Goal: Information Seeking & Learning: Learn about a topic

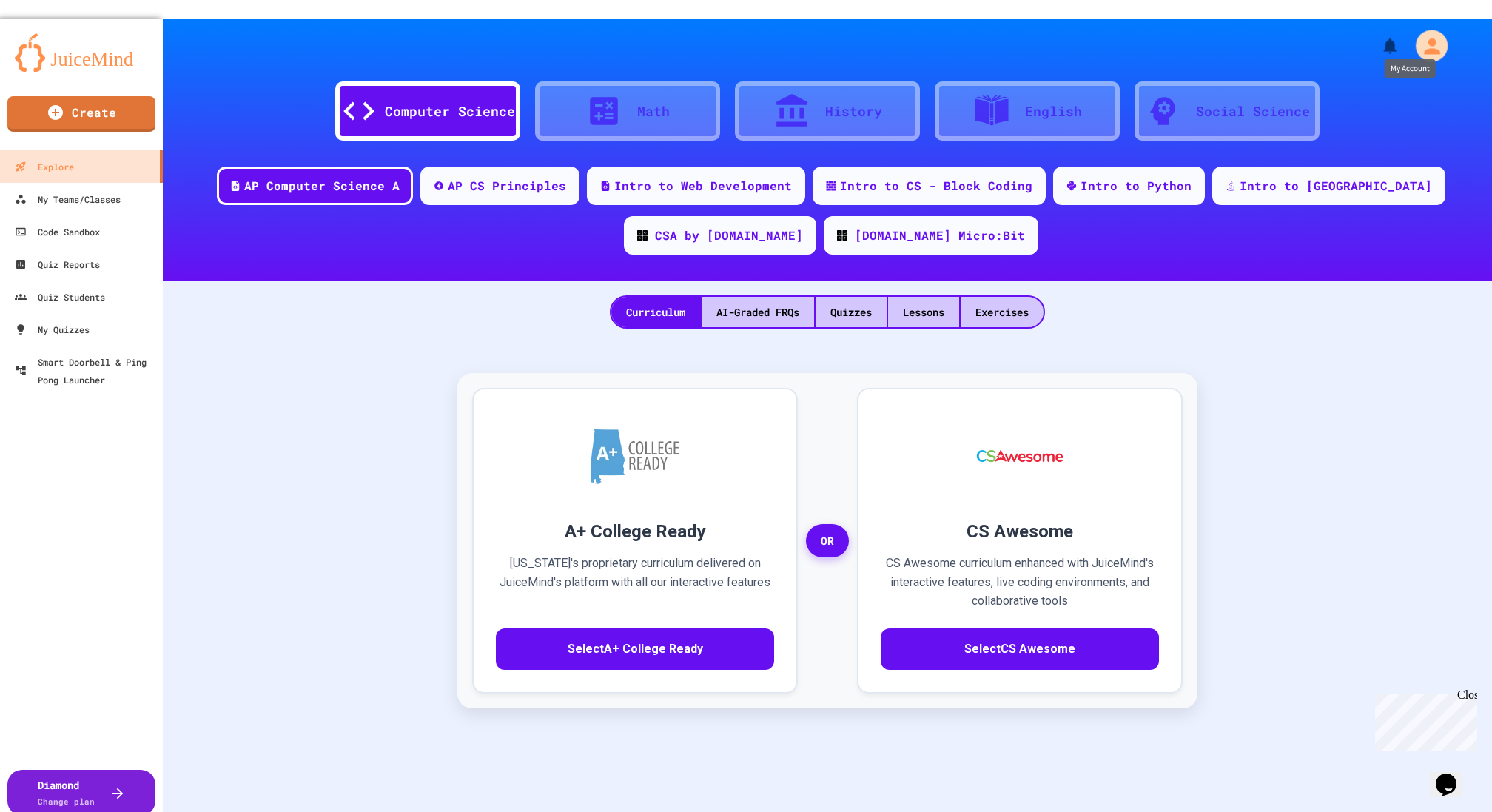
click at [1416, 30] on div "My Account" at bounding box center [1431, 46] width 32 height 32
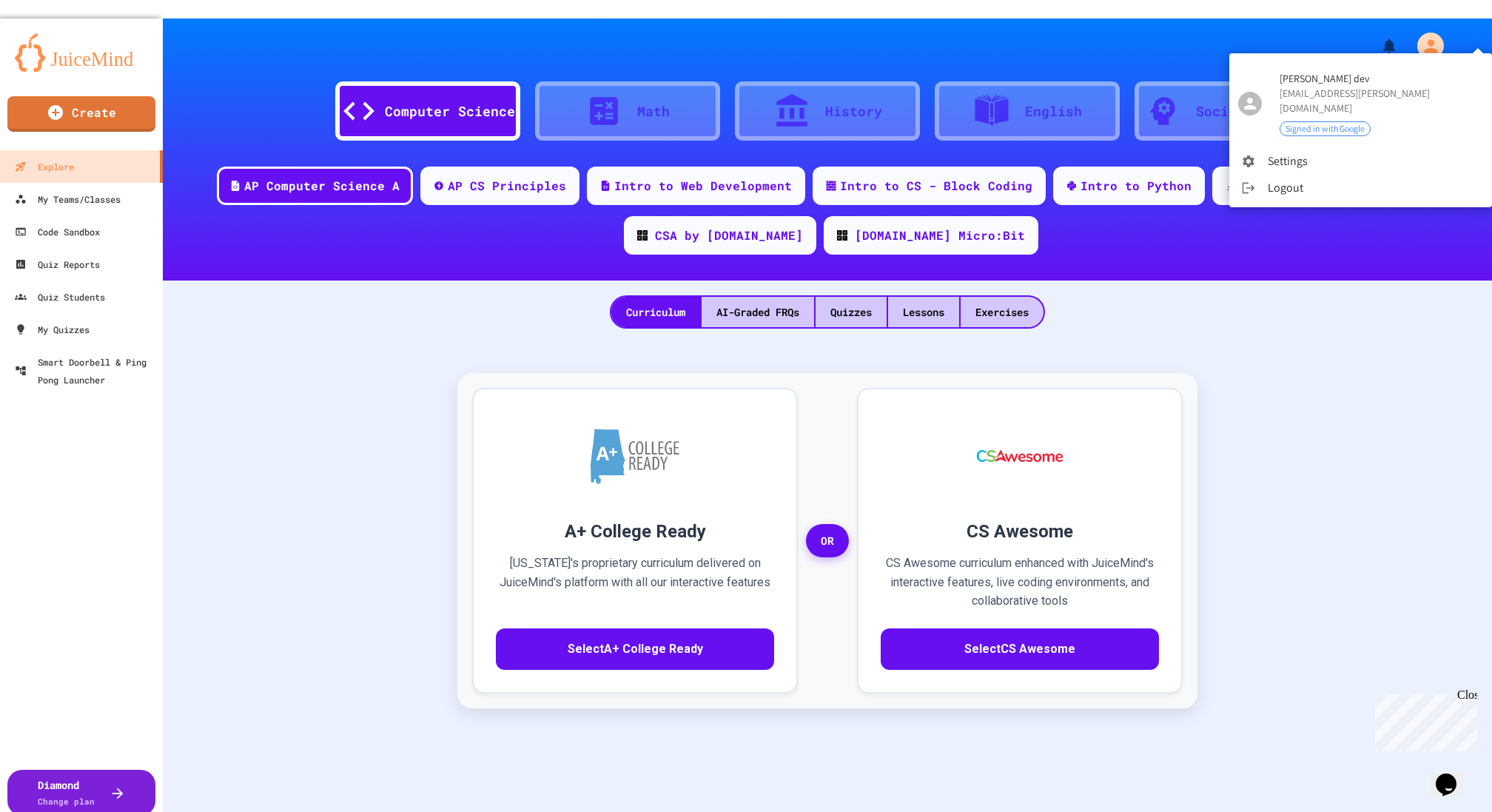
click at [237, 36] on div at bounding box center [746, 406] width 1492 height 812
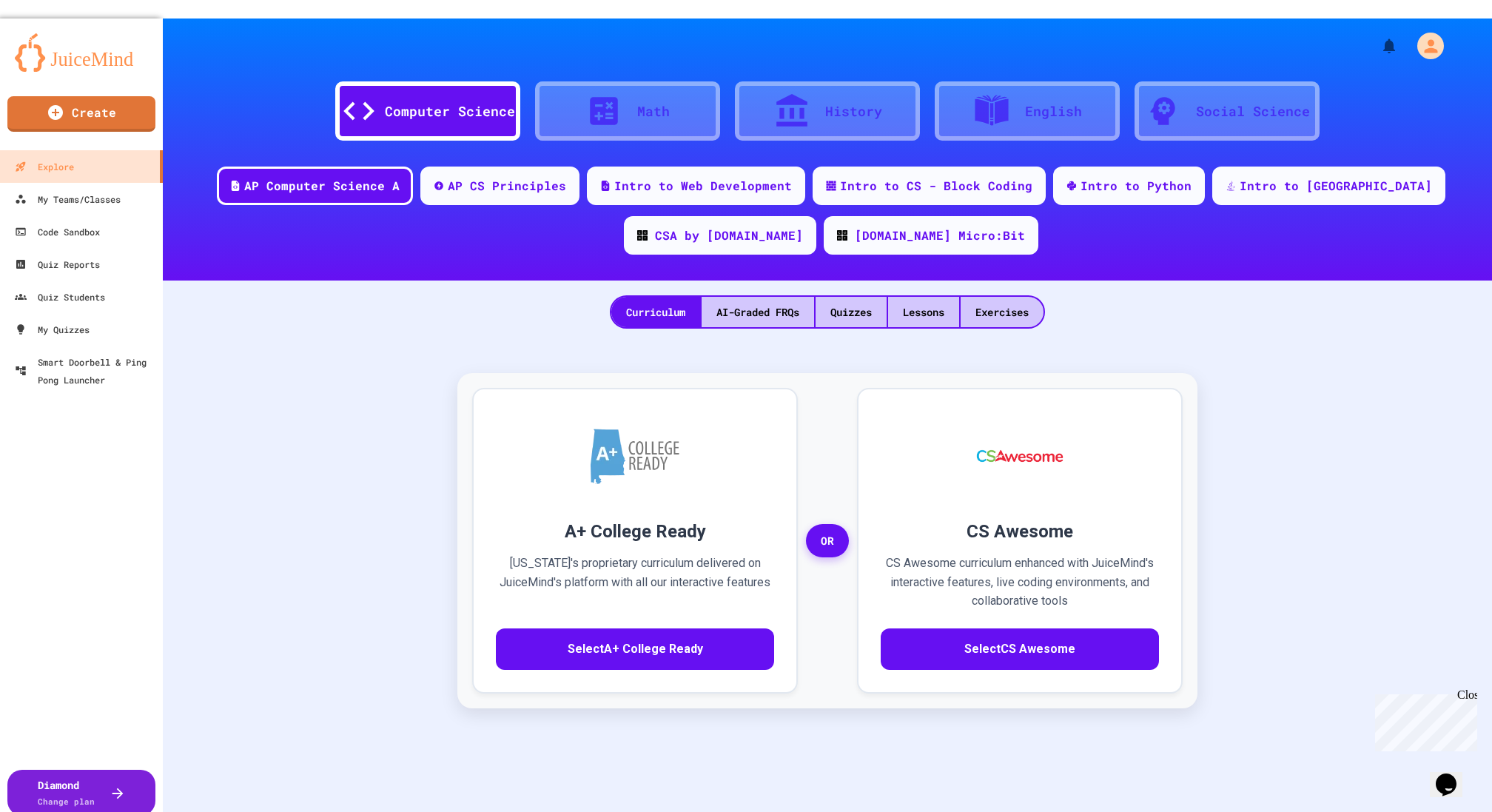
click at [1436, 36] on div at bounding box center [827, 40] width 1329 height 44
